Goal: Use online tool/utility: Utilize a website feature to perform a specific function

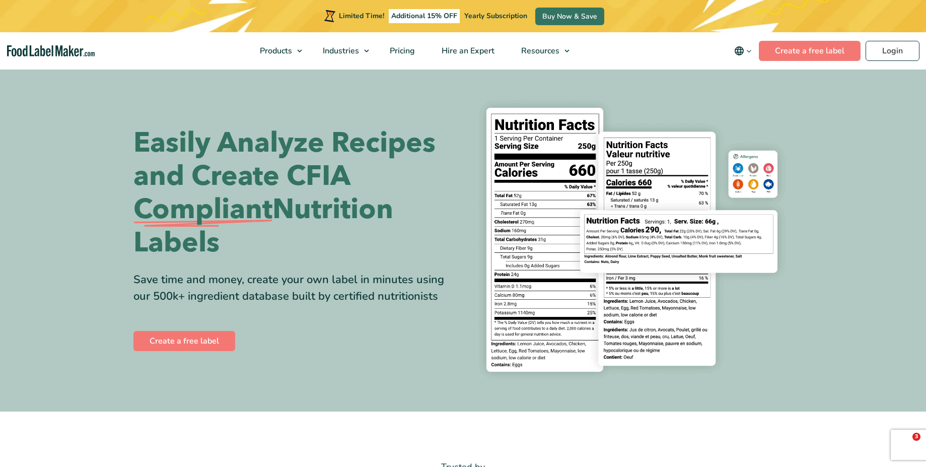
select select "2"
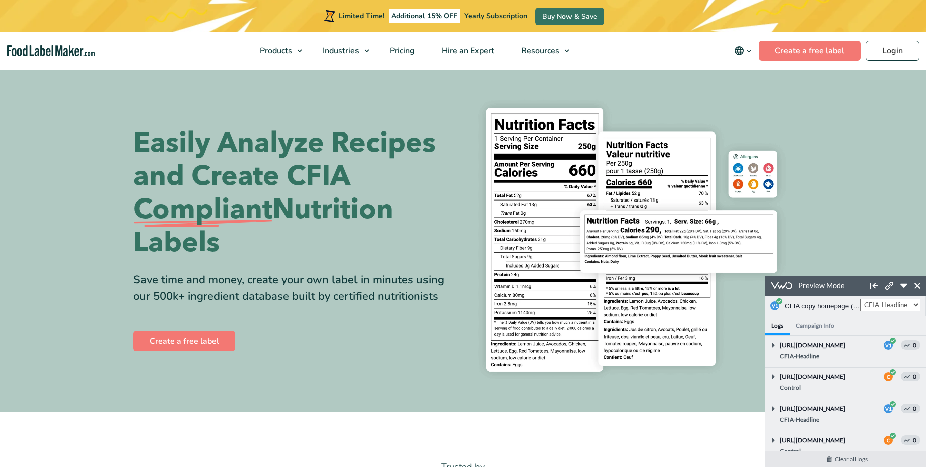
scroll to position [145, 0]
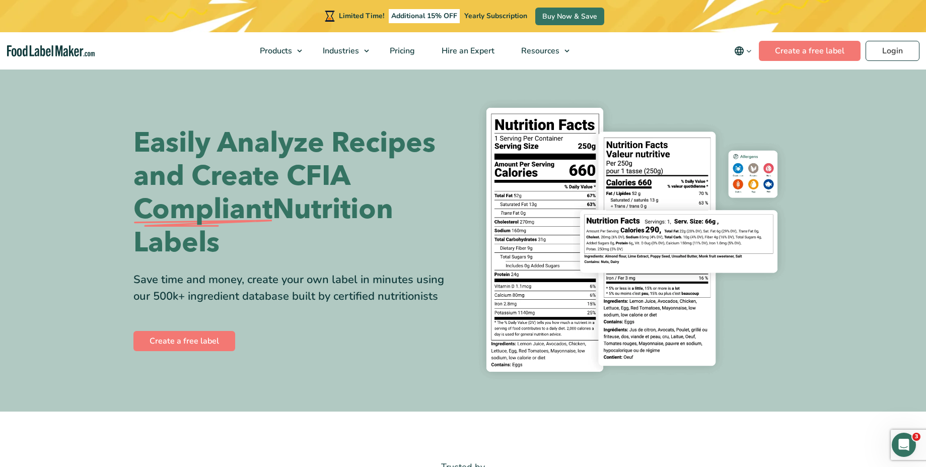
select select "2"
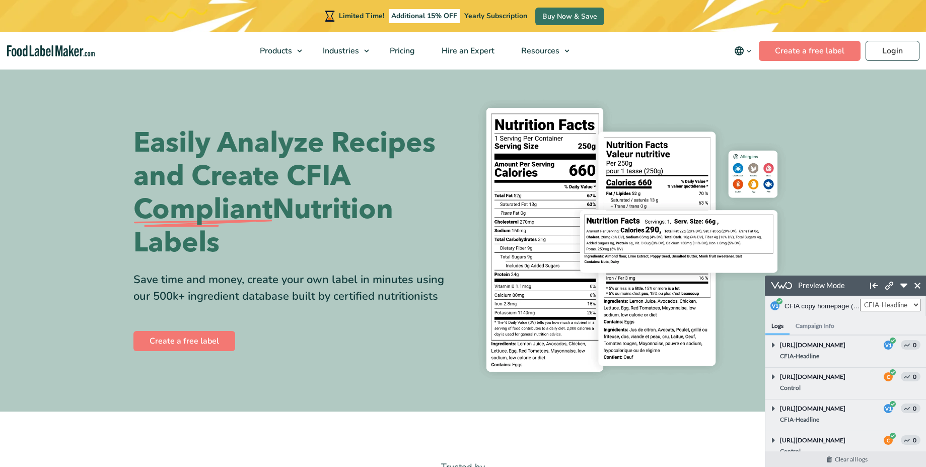
scroll to position [176, 0]
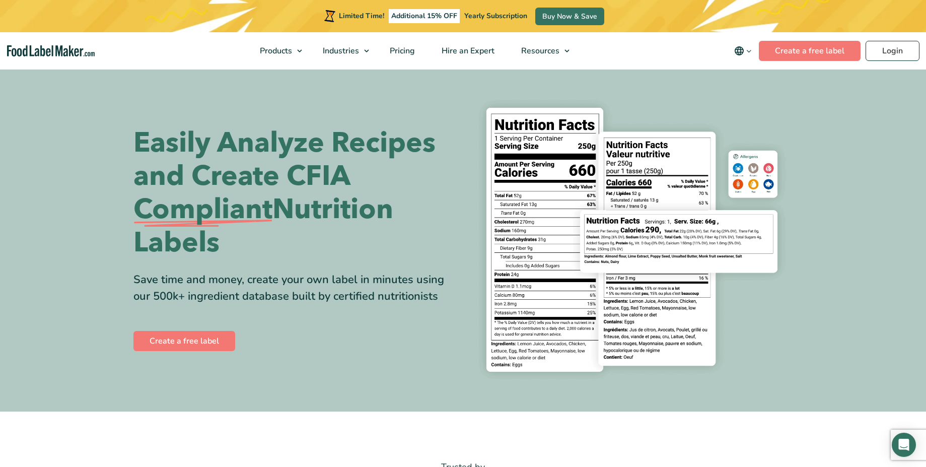
select select "2"
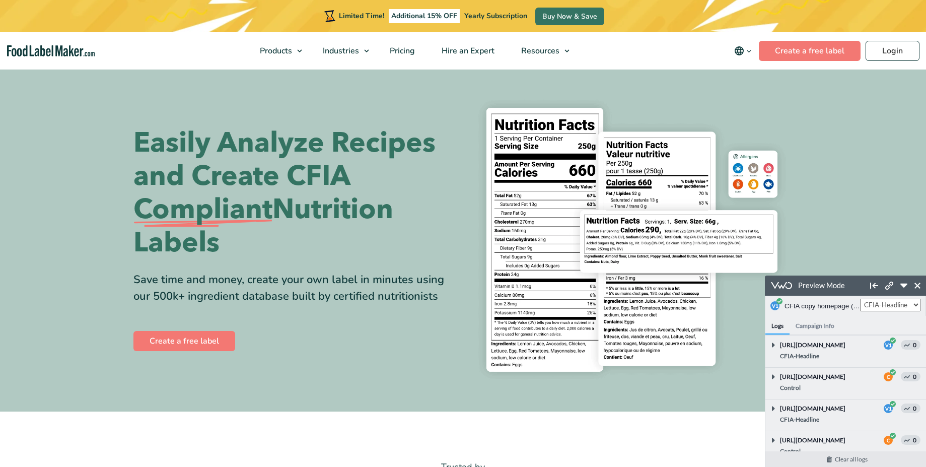
scroll to position [208, 0]
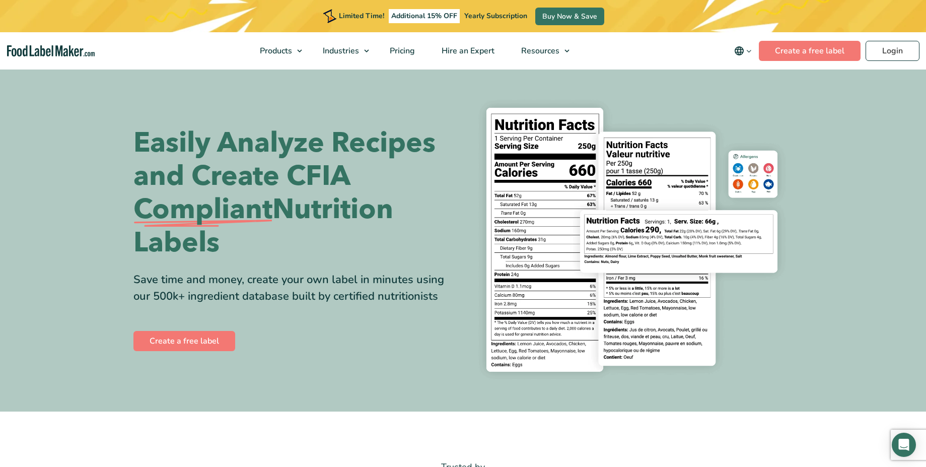
select select "2"
